Goal: Find specific page/section: Find specific page/section

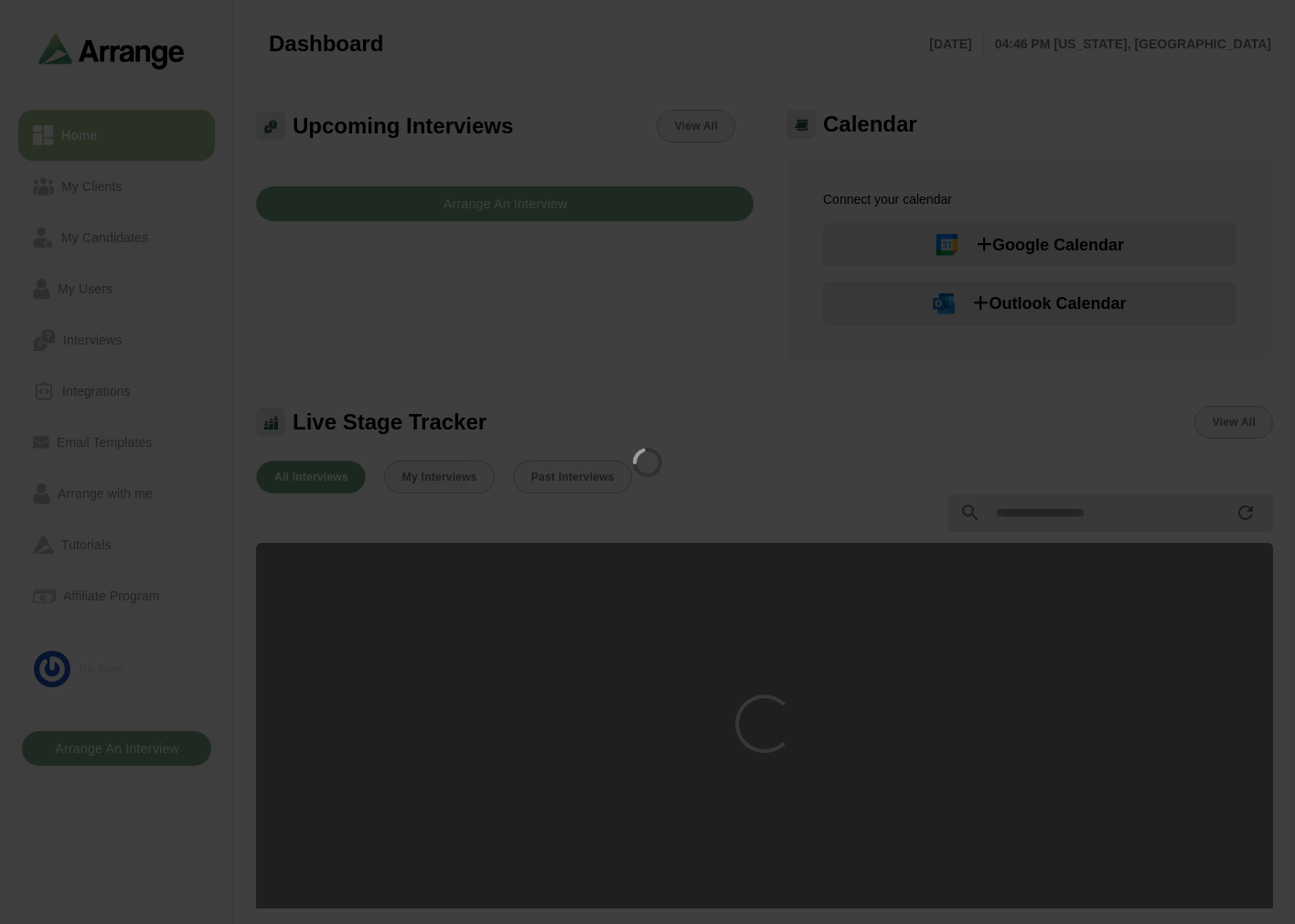
scroll to position [371, 0]
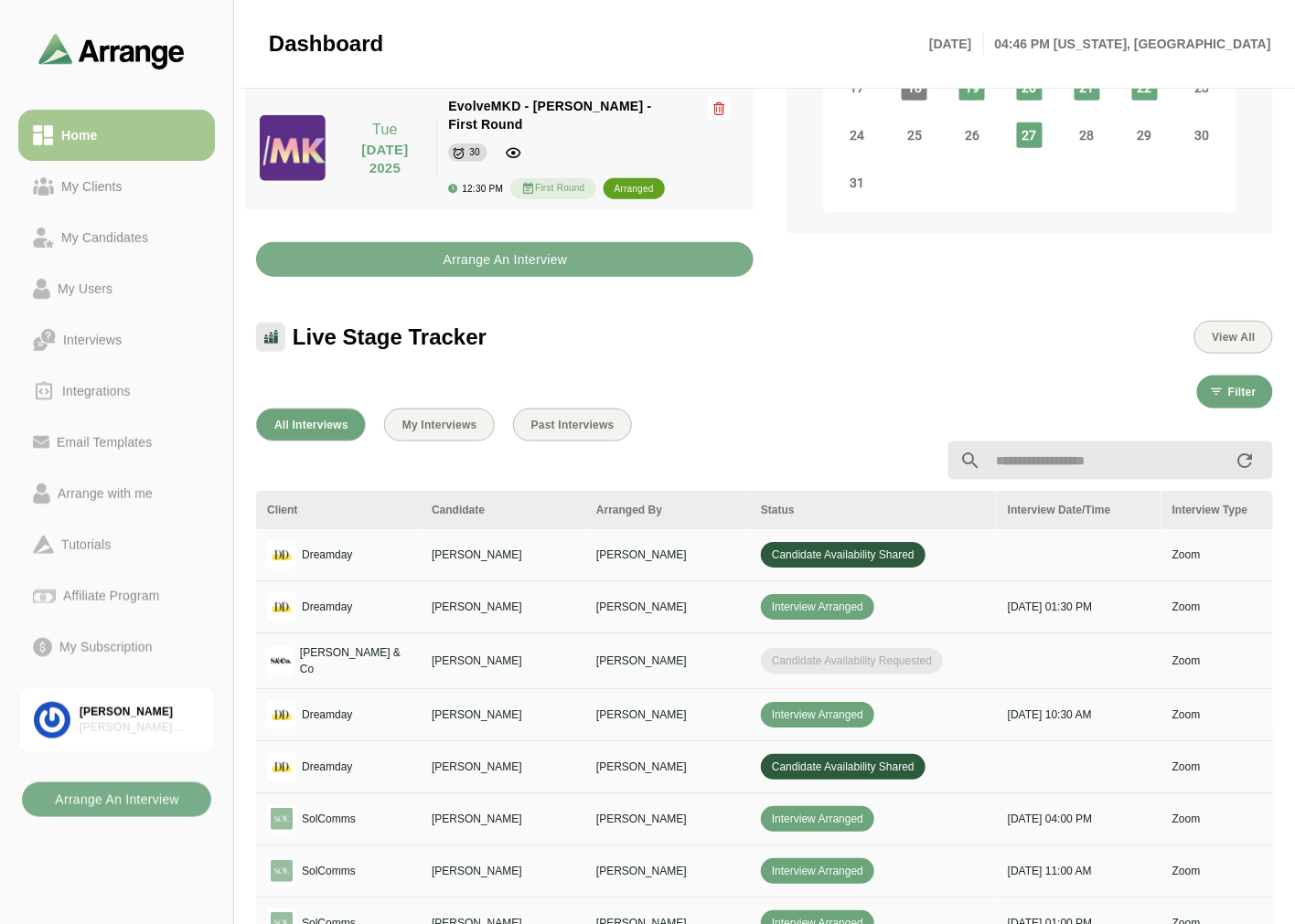
click at [416, 646] on td "[PERSON_NAME] & Co" at bounding box center [337, 661] width 164 height 56
click at [87, 181] on div "My Clients" at bounding box center [91, 186] width 76 height 22
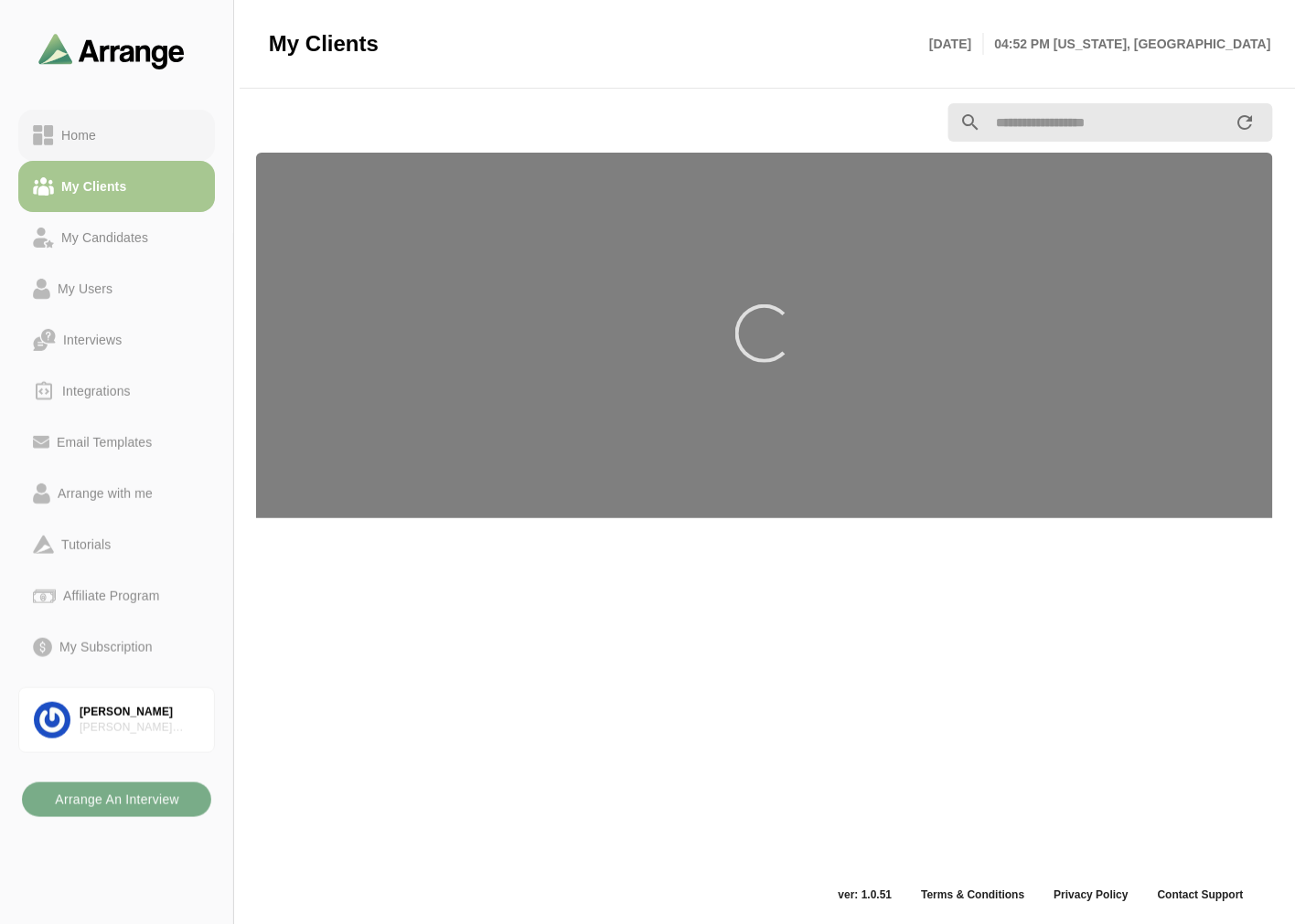
scroll to position [6, 0]
click at [119, 141] on div "Home" at bounding box center [116, 134] width 167 height 22
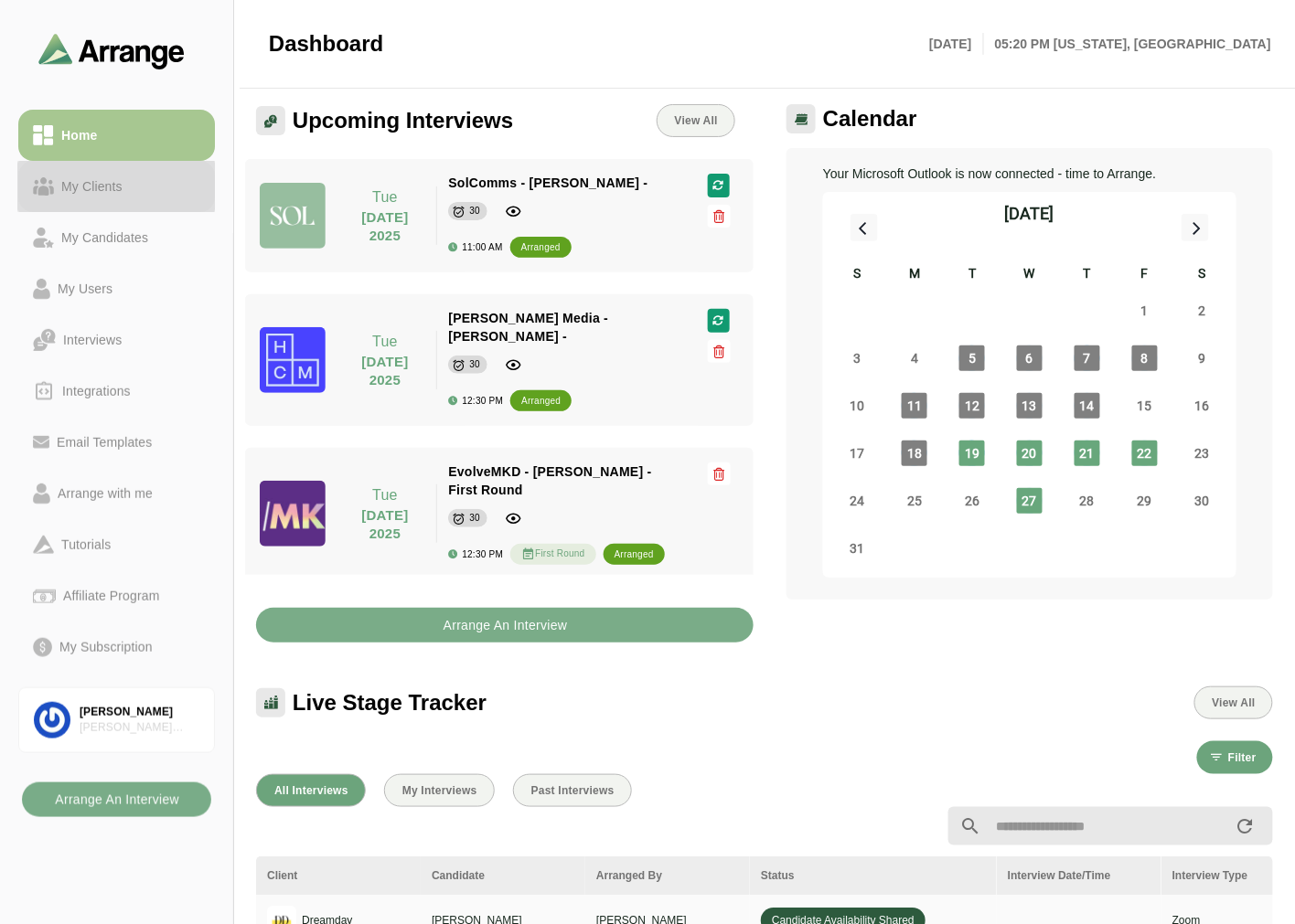
click at [174, 194] on div "My Clients" at bounding box center [116, 186] width 167 height 22
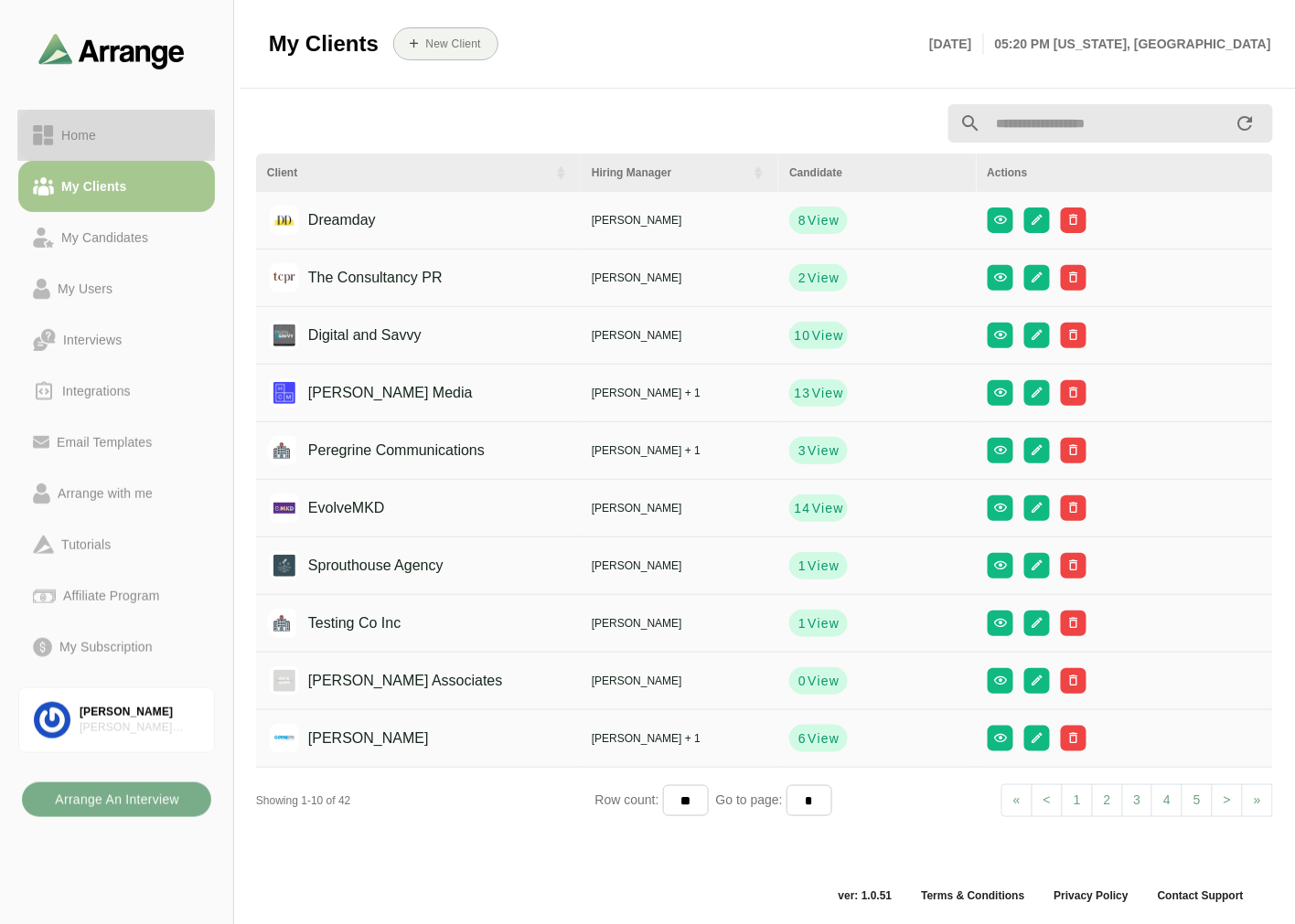
click at [156, 139] on div "Home" at bounding box center [116, 134] width 167 height 22
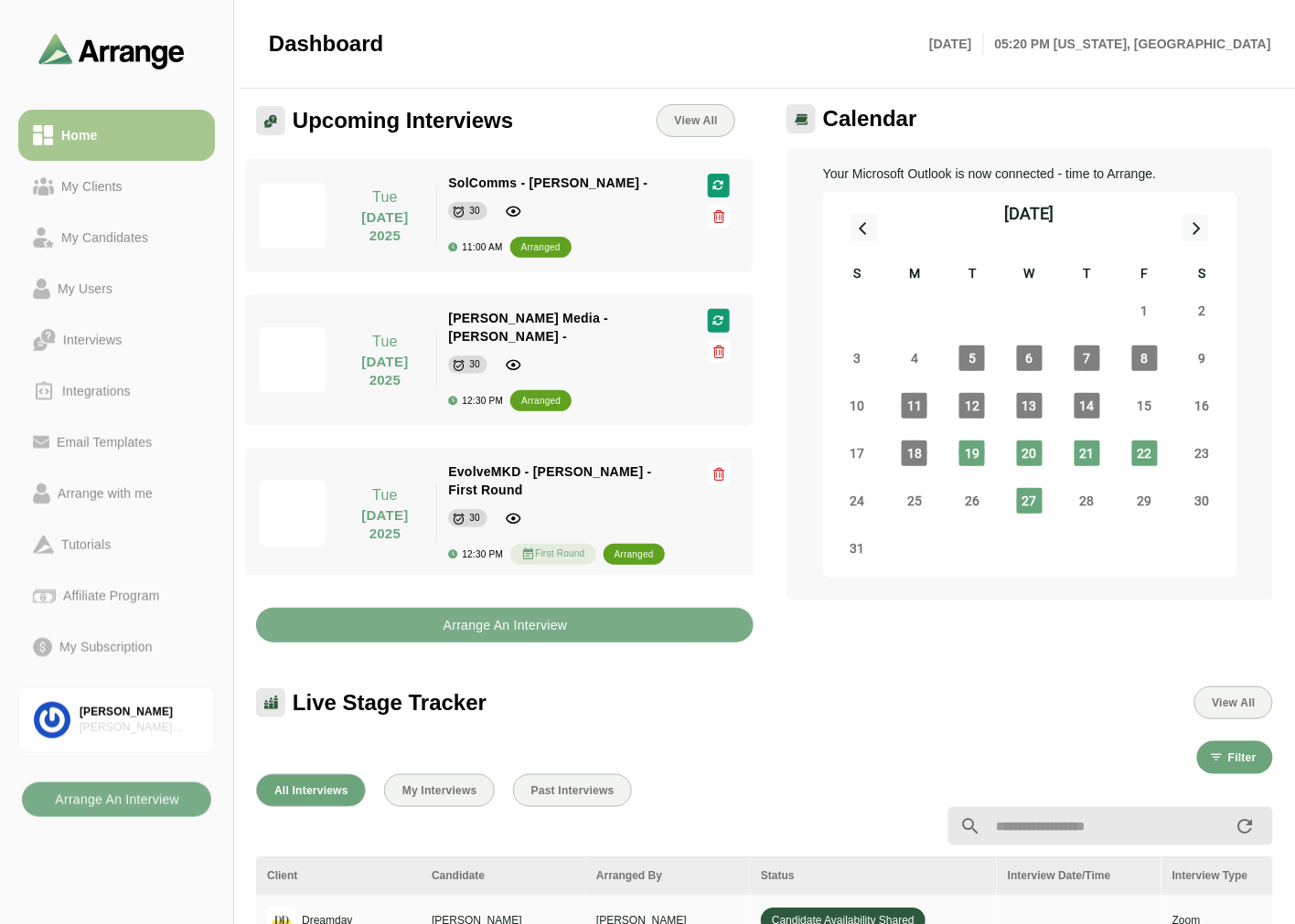
scroll to position [311, 0]
